Goal: Check status: Check status

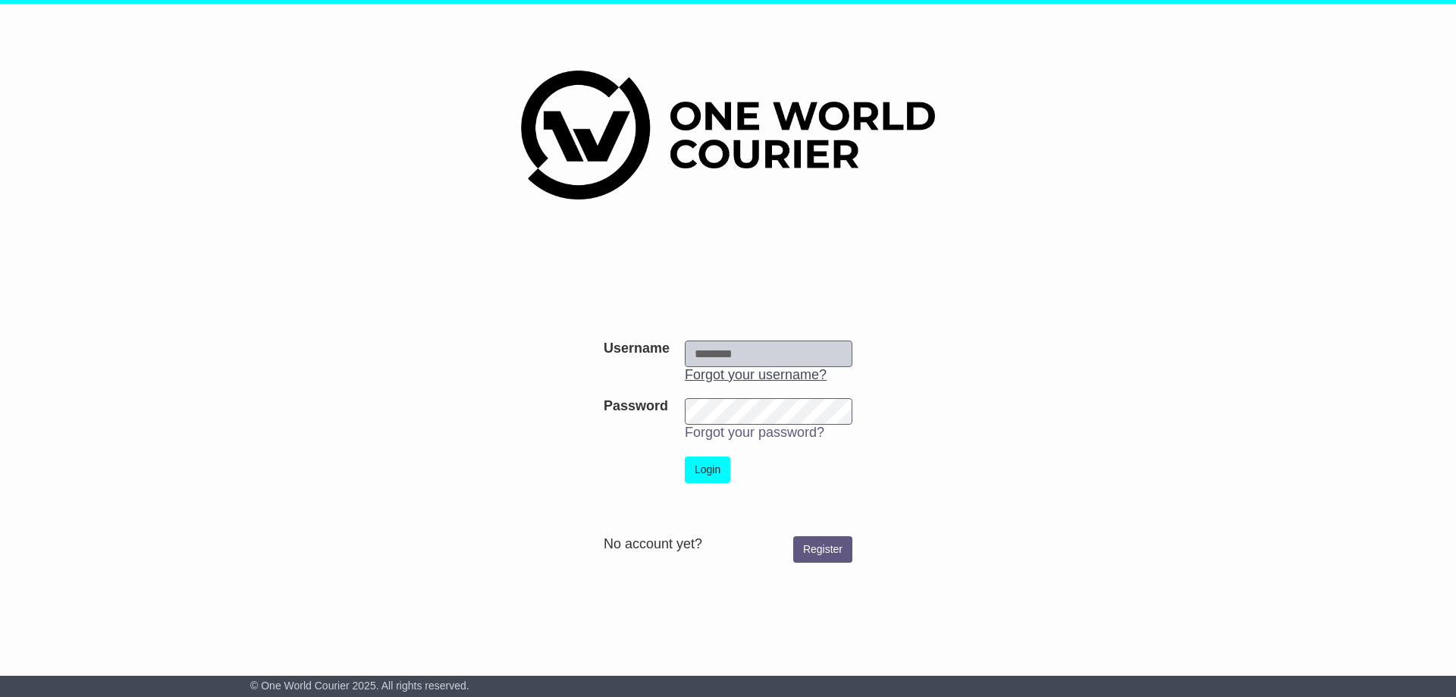
type input "**********"
click at [755, 369] on link "Forgot your username?" at bounding box center [756, 374] width 142 height 15
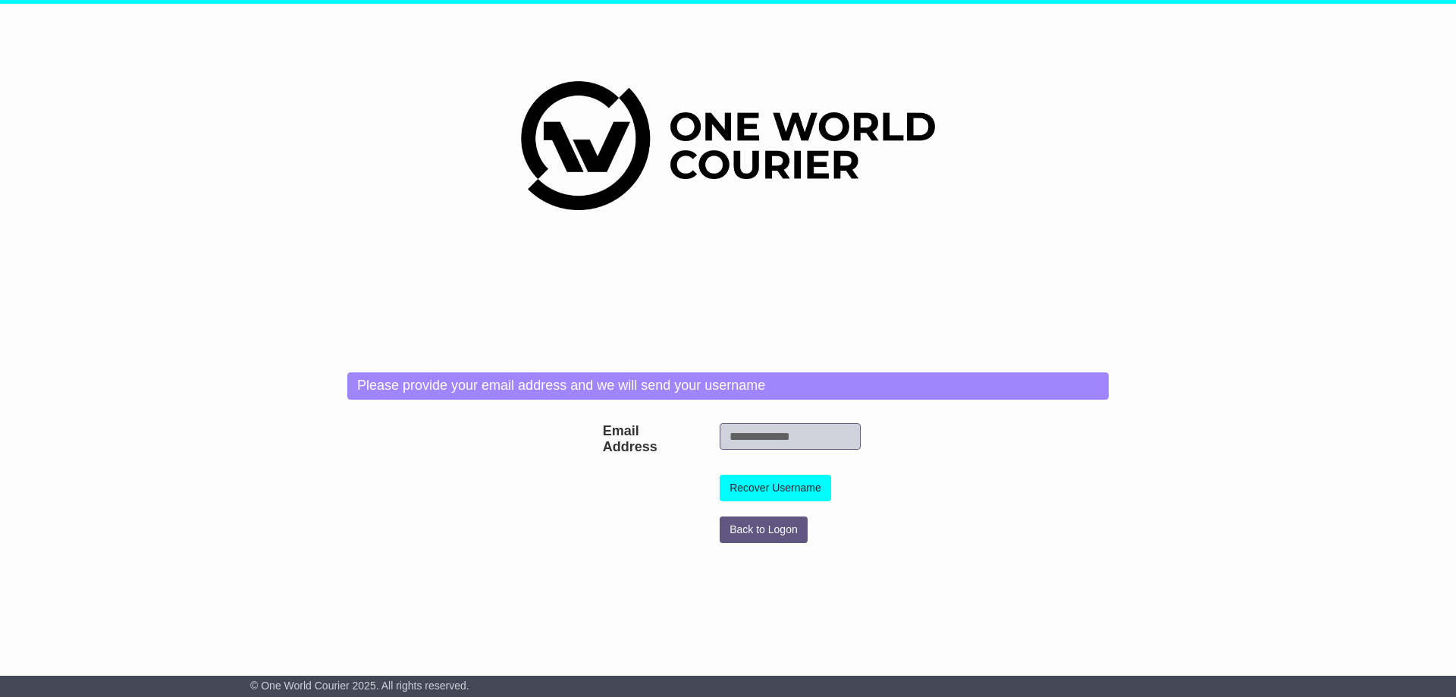
click at [754, 355] on div "**********" at bounding box center [728, 450] width 776 height 201
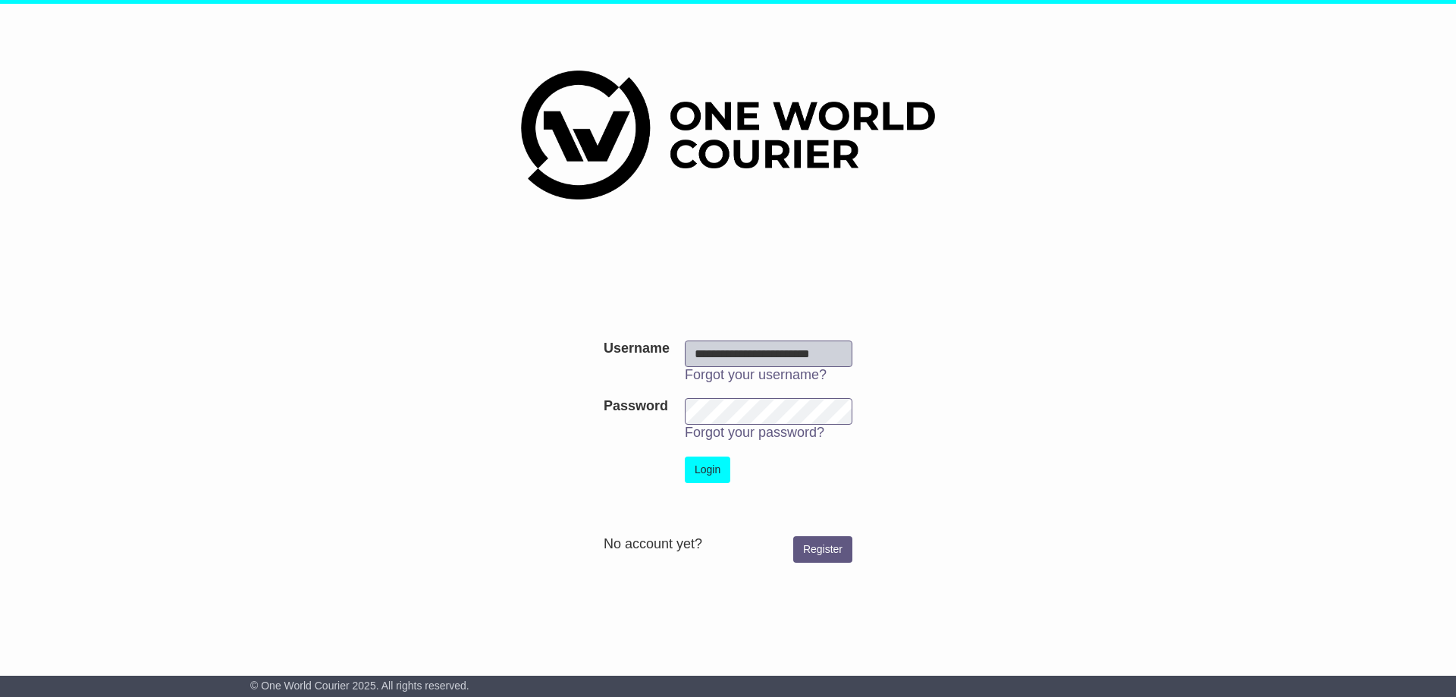
click at [733, 478] on td "Login" at bounding box center [768, 470] width 183 height 42
click at [718, 472] on button "Login" at bounding box center [707, 469] width 45 height 27
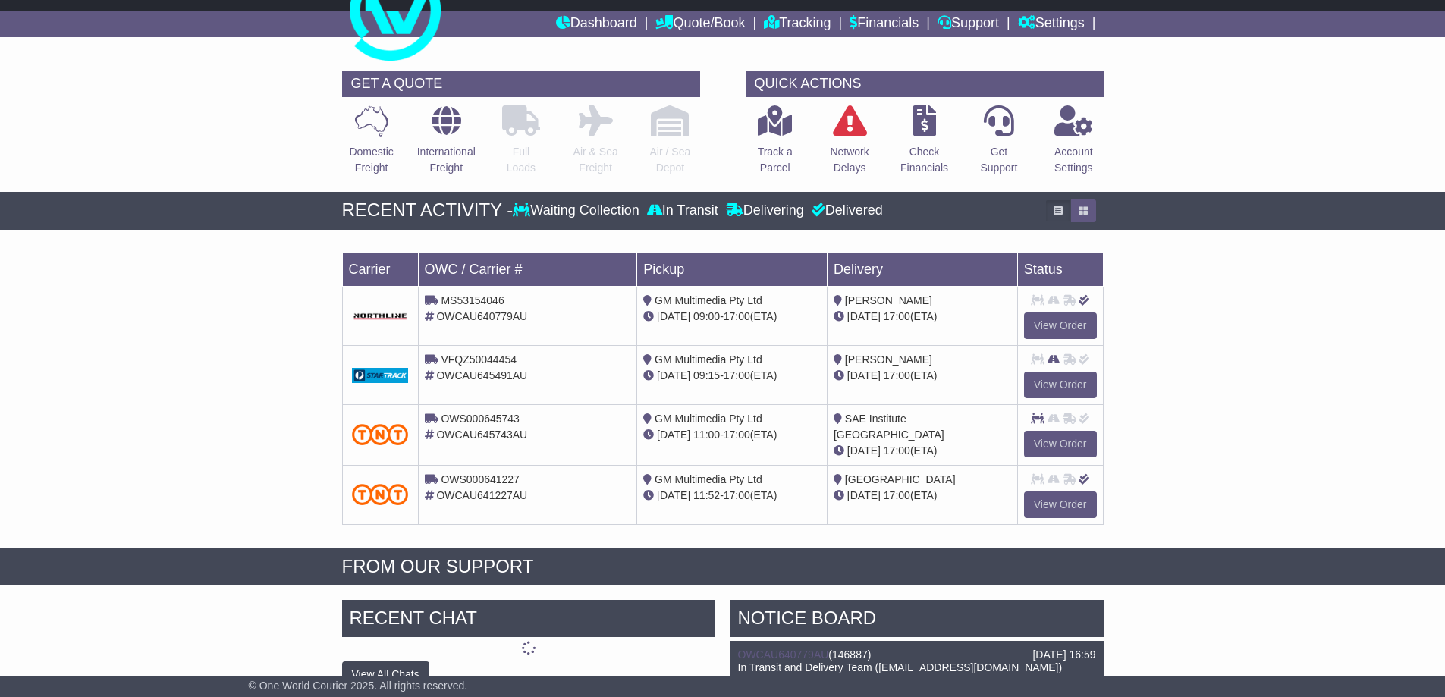
scroll to position [76, 0]
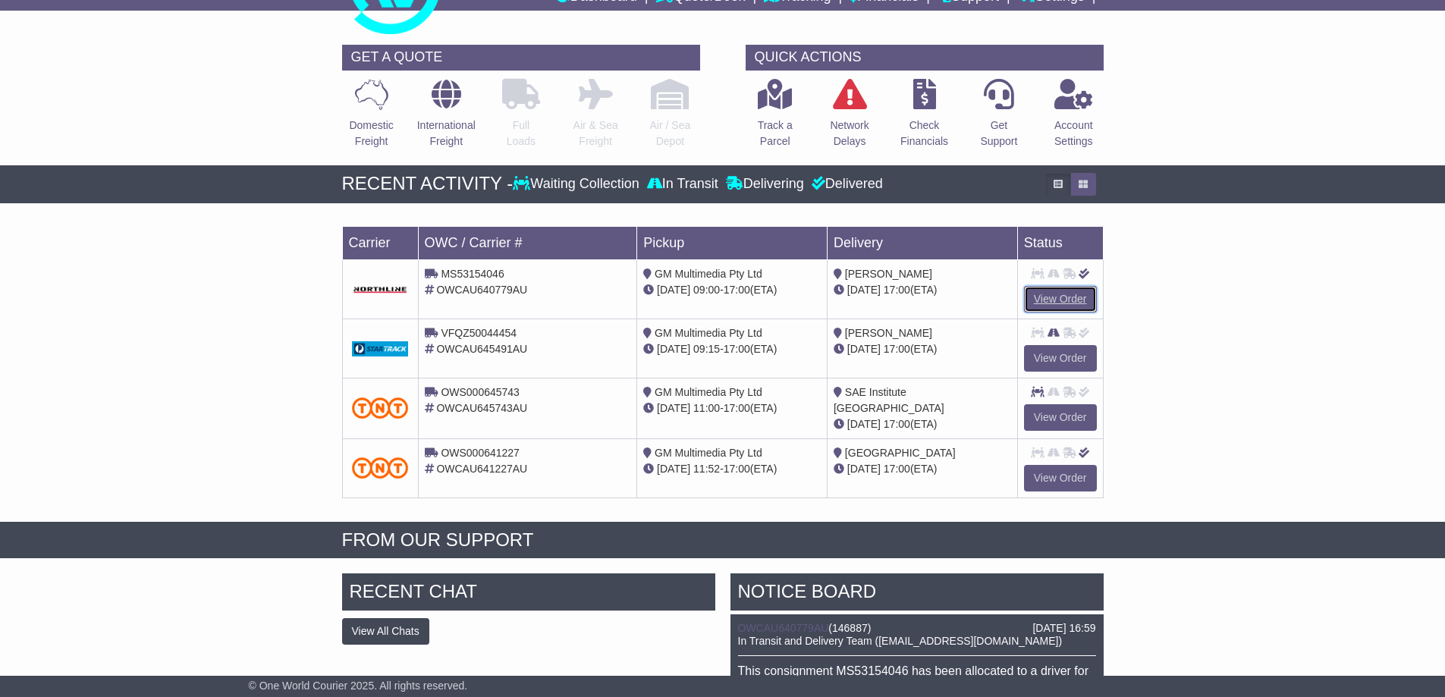
click at [1069, 296] on link "View Order" at bounding box center [1060, 299] width 73 height 27
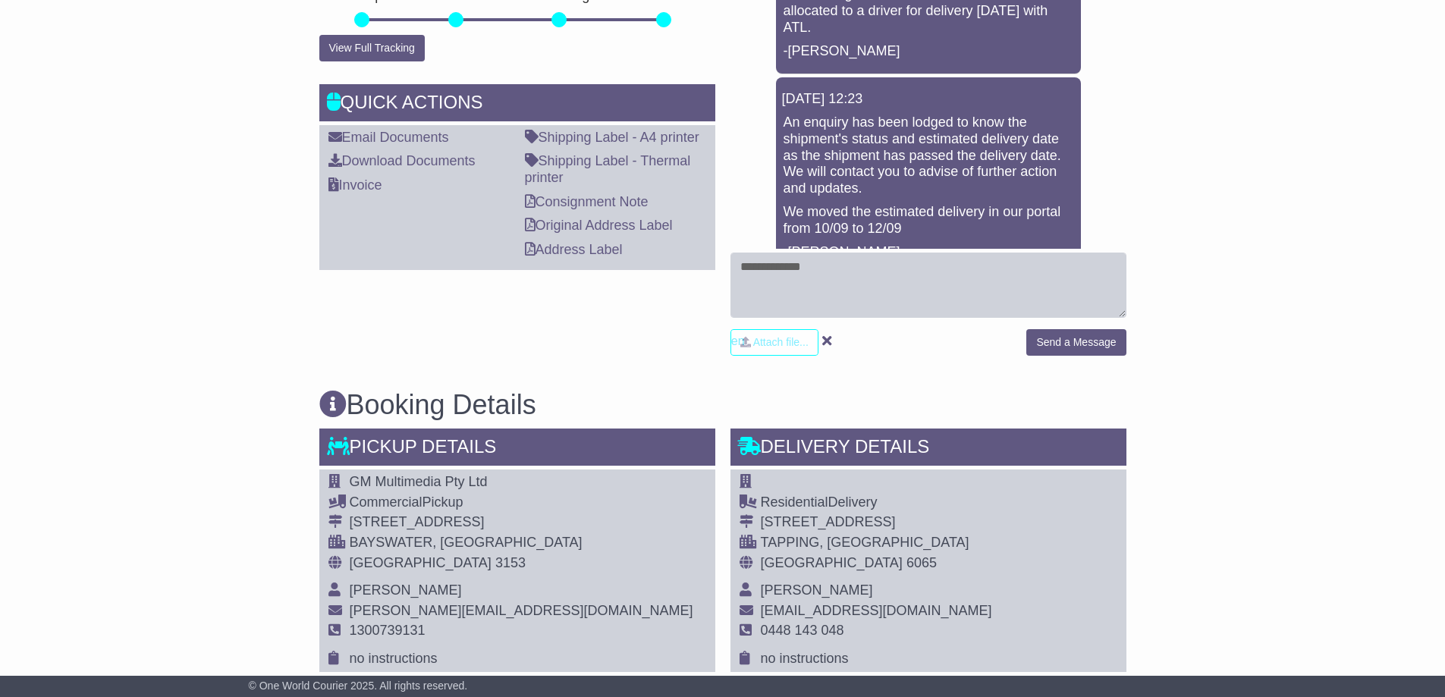
scroll to position [303, 0]
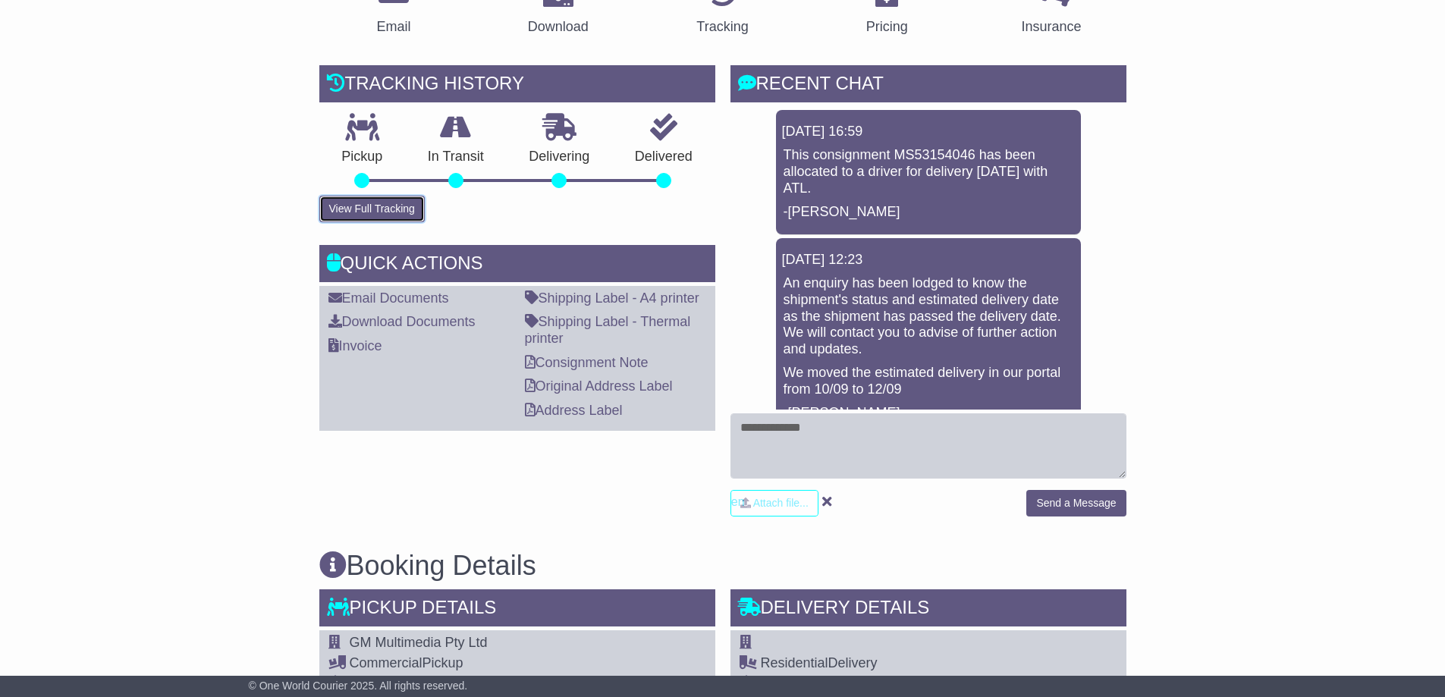
click at [400, 196] on button "View Full Tracking" at bounding box center [371, 209] width 105 height 27
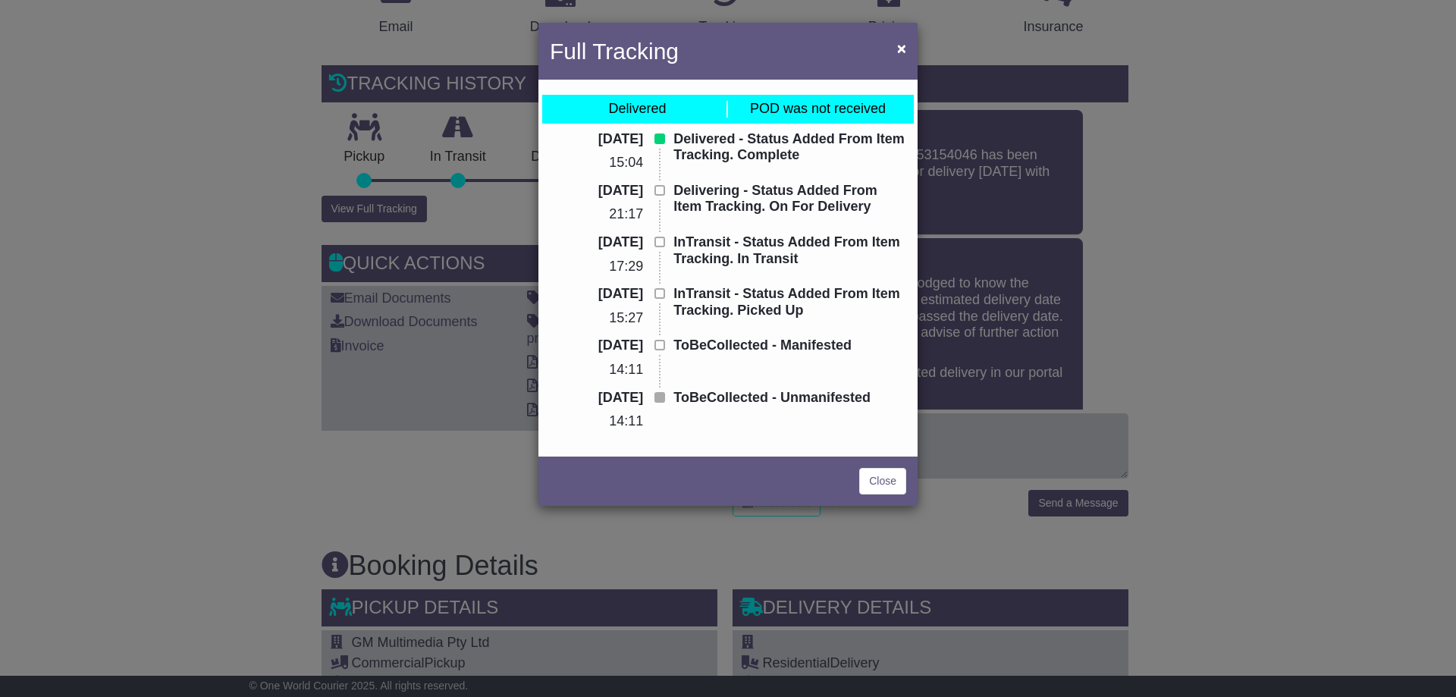
click at [258, 218] on div "Full Tracking × Delivered POD was not received 12 Sep 2025 15:04 Delivered - St…" at bounding box center [728, 348] width 1456 height 697
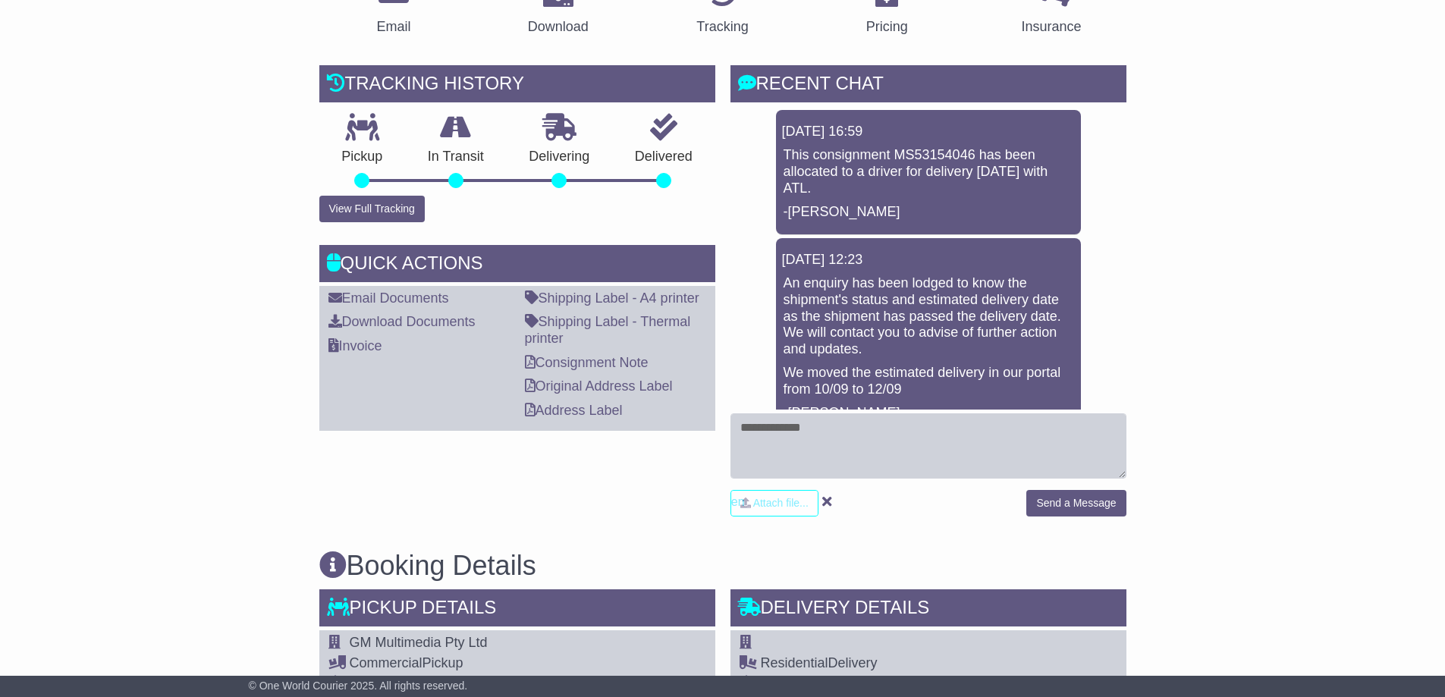
drag, startPoint x: 345, startPoint y: 272, endPoint x: 430, endPoint y: 289, distance: 86.5
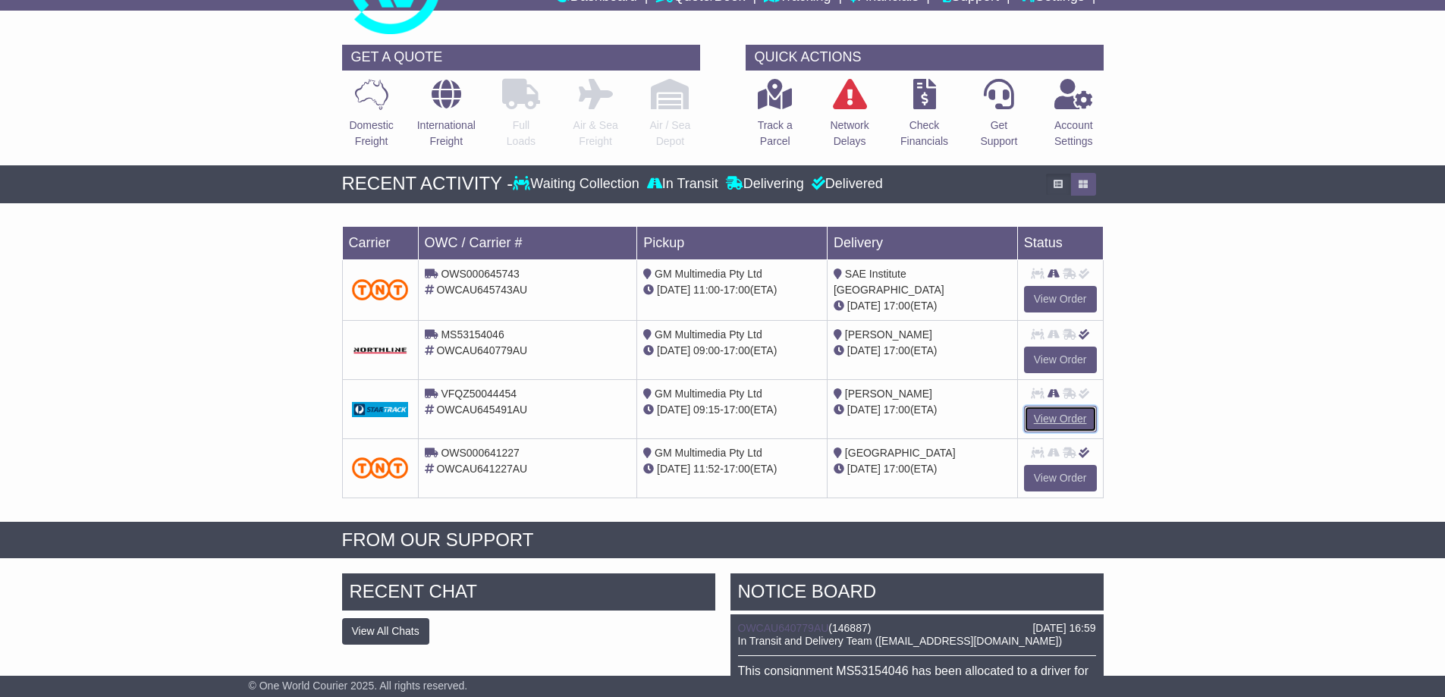
click at [1062, 406] on link "View Order" at bounding box center [1060, 419] width 73 height 27
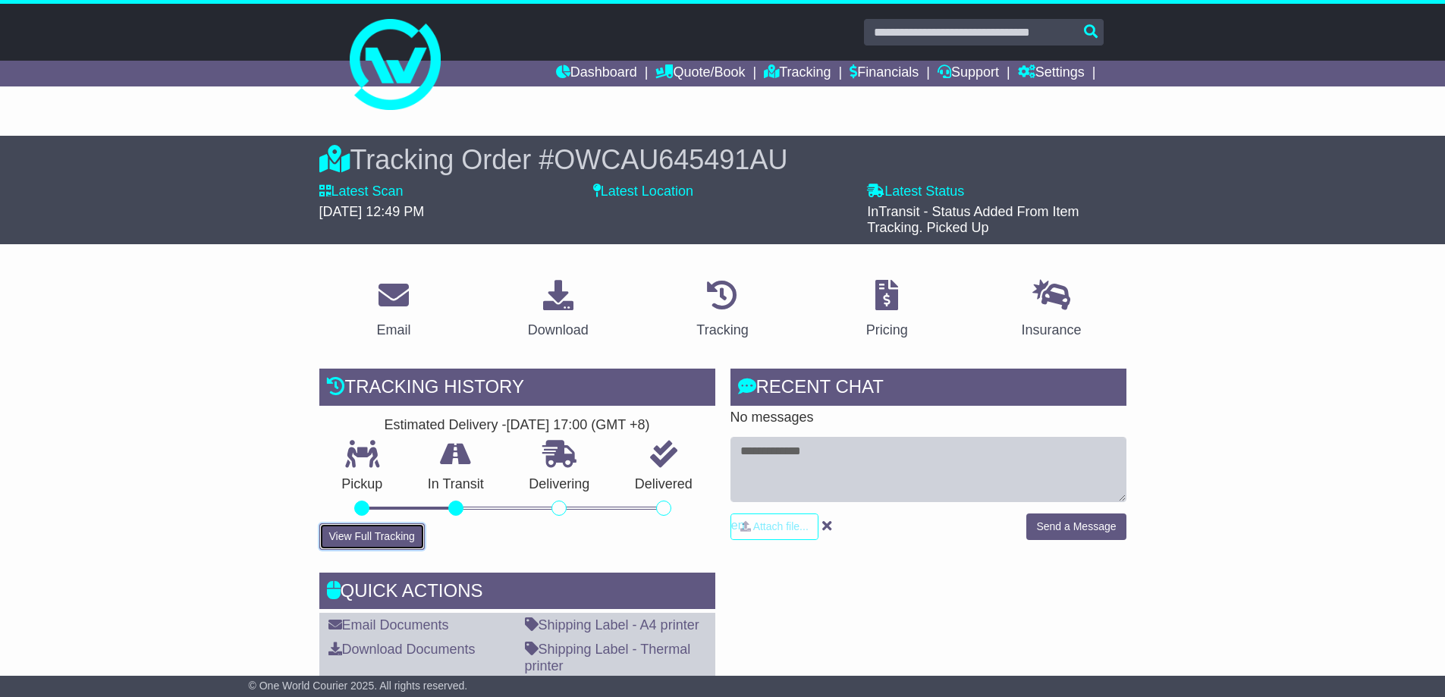
click at [371, 529] on button "View Full Tracking" at bounding box center [371, 536] width 105 height 27
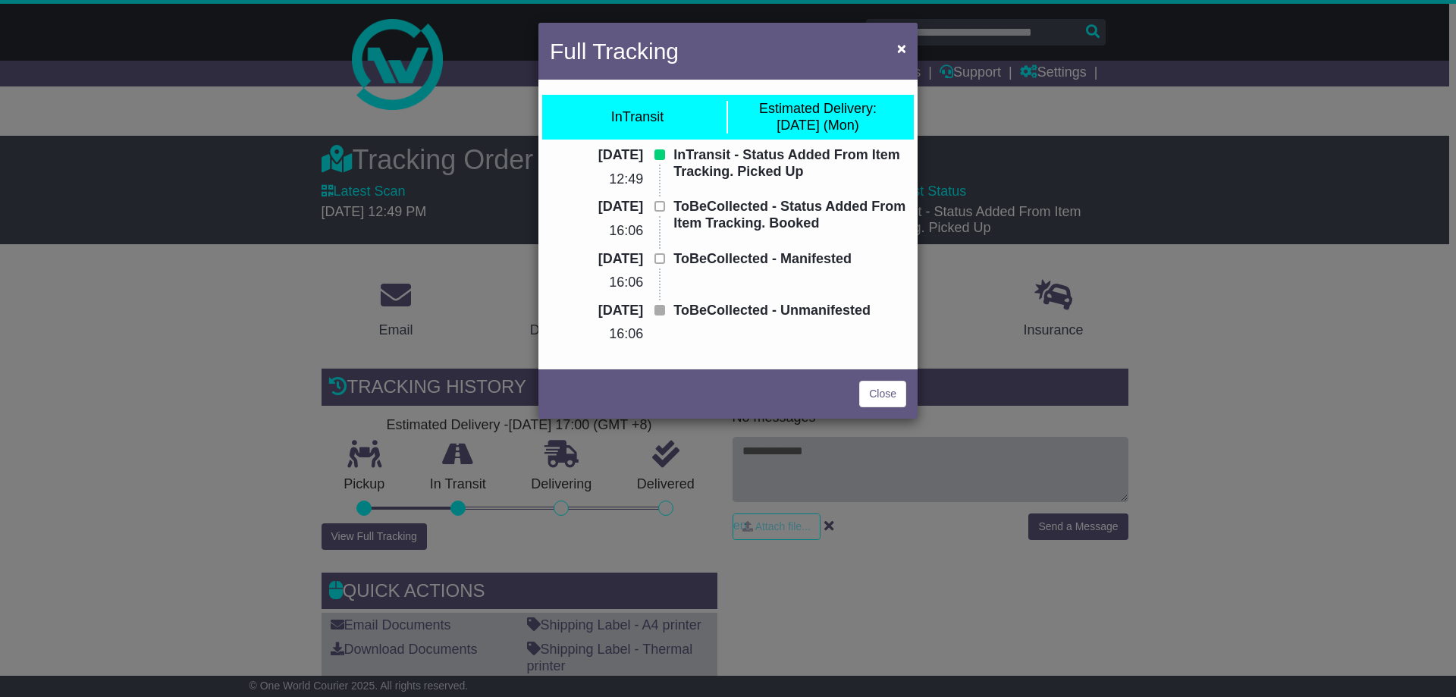
click at [144, 375] on div "Full Tracking × InTransit Estimated Delivery: [DATE] (Mon) [DATE] 12:49 InTrans…" at bounding box center [728, 348] width 1456 height 697
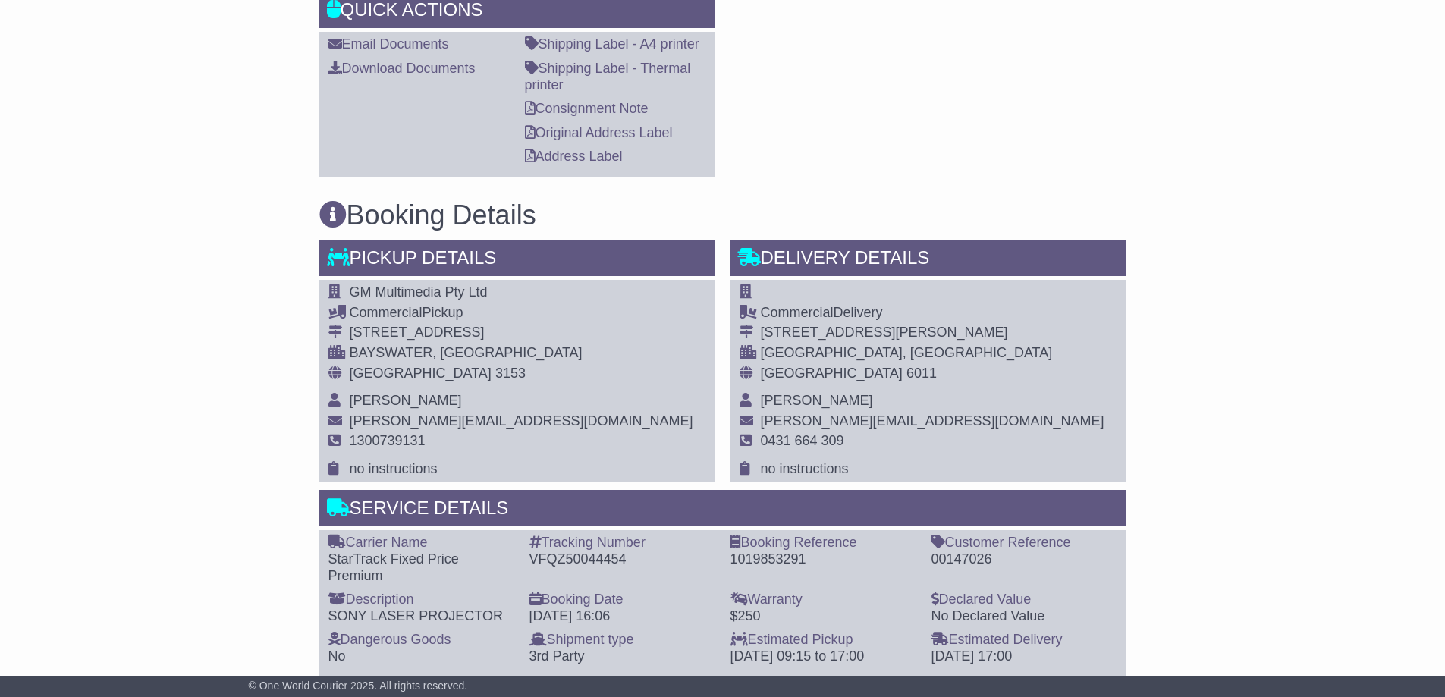
scroll to position [607, 0]
